Goal: Find specific fact

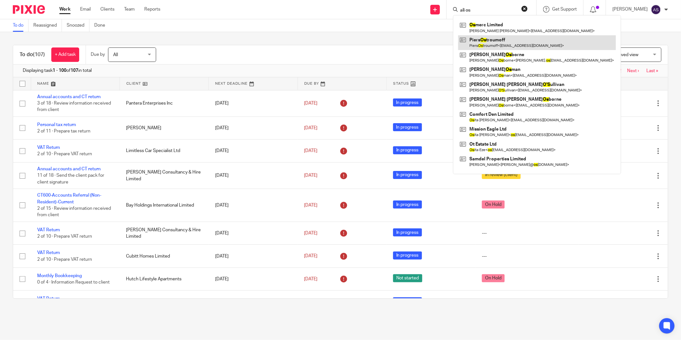
type input "ali os"
click at [495, 44] on link at bounding box center [537, 42] width 158 height 15
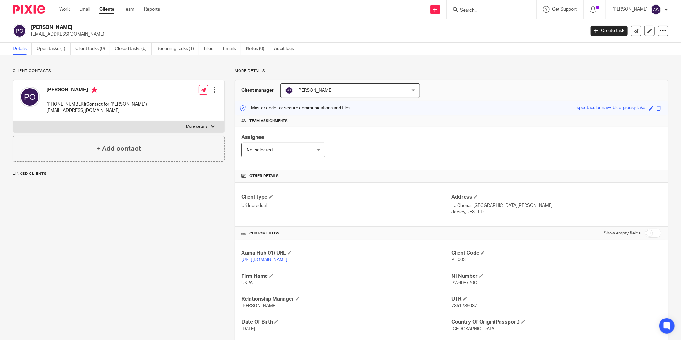
copy h4 "[PERSON_NAME]"
drag, startPoint x: 46, startPoint y: 89, endPoint x: 88, endPoint y: 92, distance: 42.4
click at [88, 92] on div "Piers Ostroumoff 07797817855(Contact for Alexander Louise) piers@porteletbaycaf…" at bounding box center [83, 100] width 127 height 34
click at [459, 282] on span "PW608770C" at bounding box center [465, 283] width 26 height 4
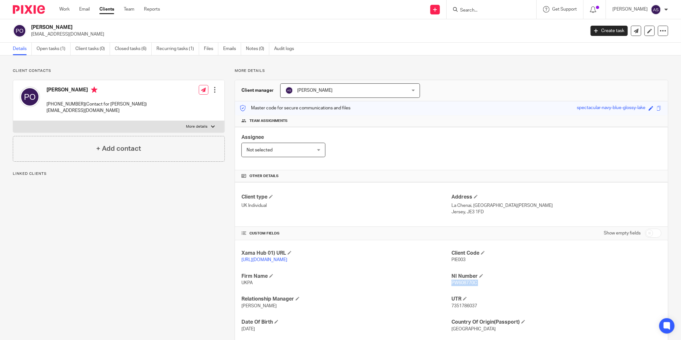
click at [459, 282] on span "PW608770C" at bounding box center [465, 283] width 26 height 4
copy p "PW608770C"
